Goal: Submit feedback/report problem

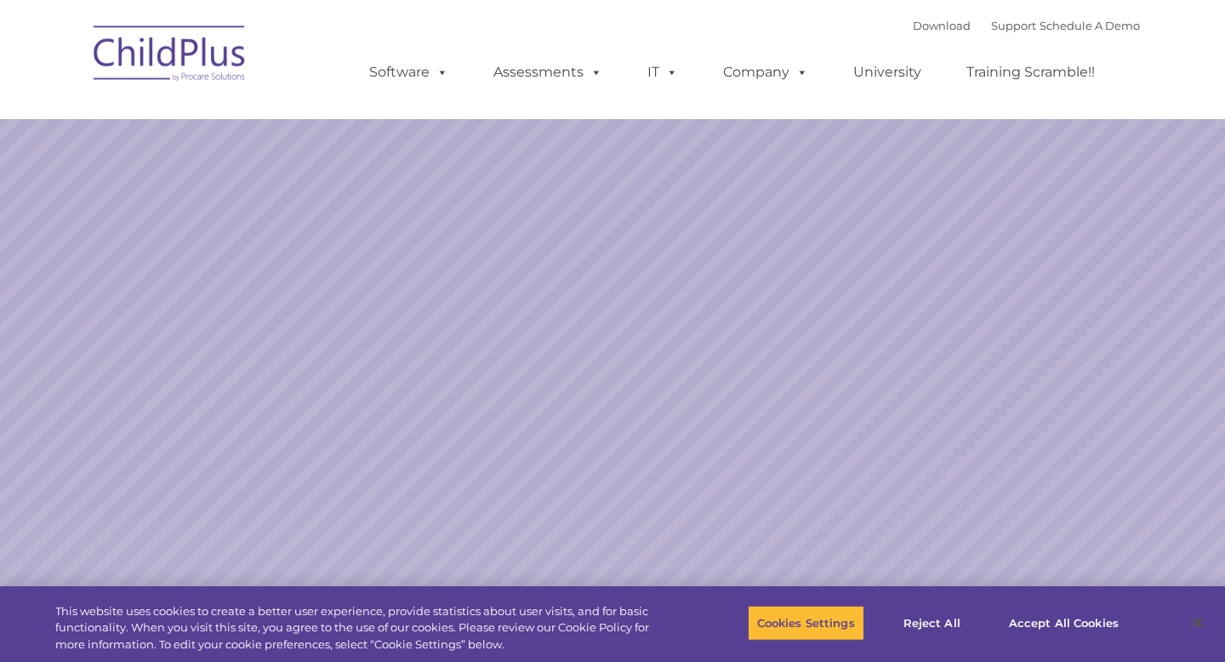
select select "MEDIUM"
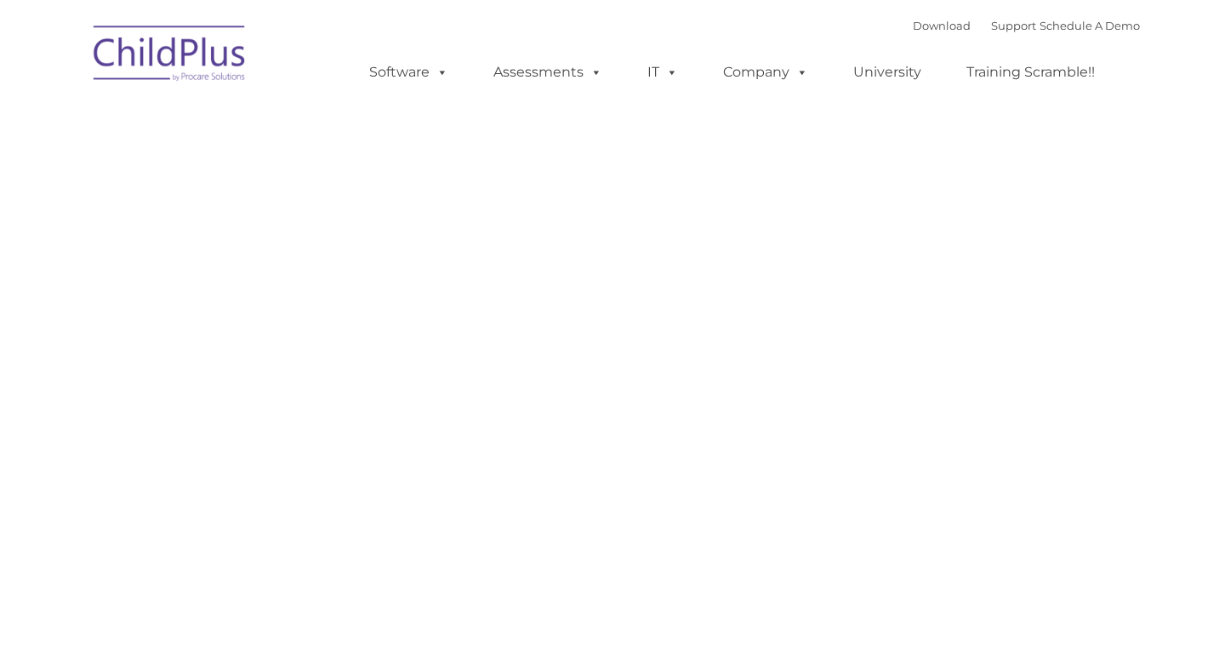
click at [235, 272] on div "Learn More Request a Demo The Future of ChildPlus is Here! Boost your productiv…" at bounding box center [612, 306] width 1029 height 664
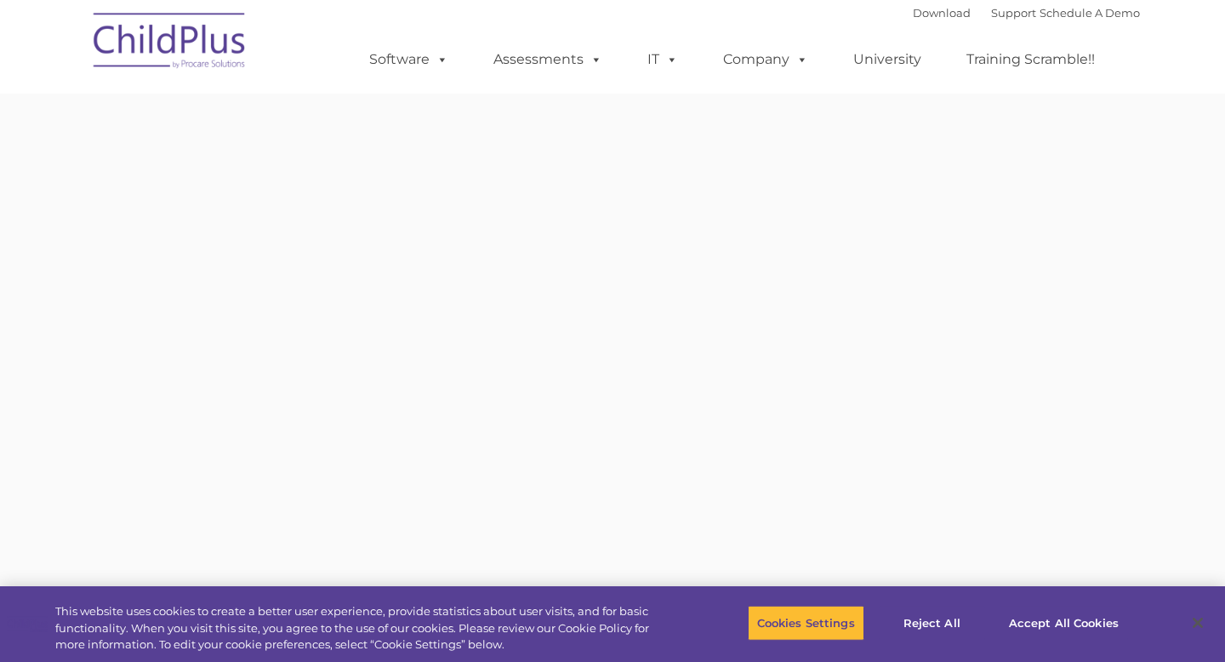
type input ""
